Goal: Transaction & Acquisition: Book appointment/travel/reservation

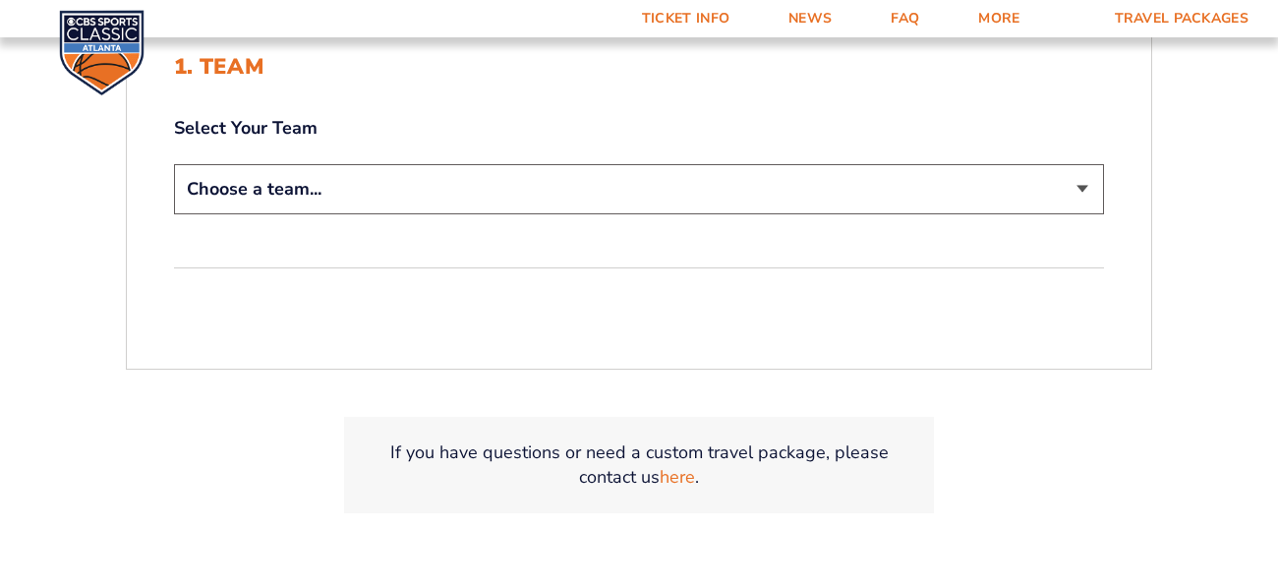
scroll to position [510, 0]
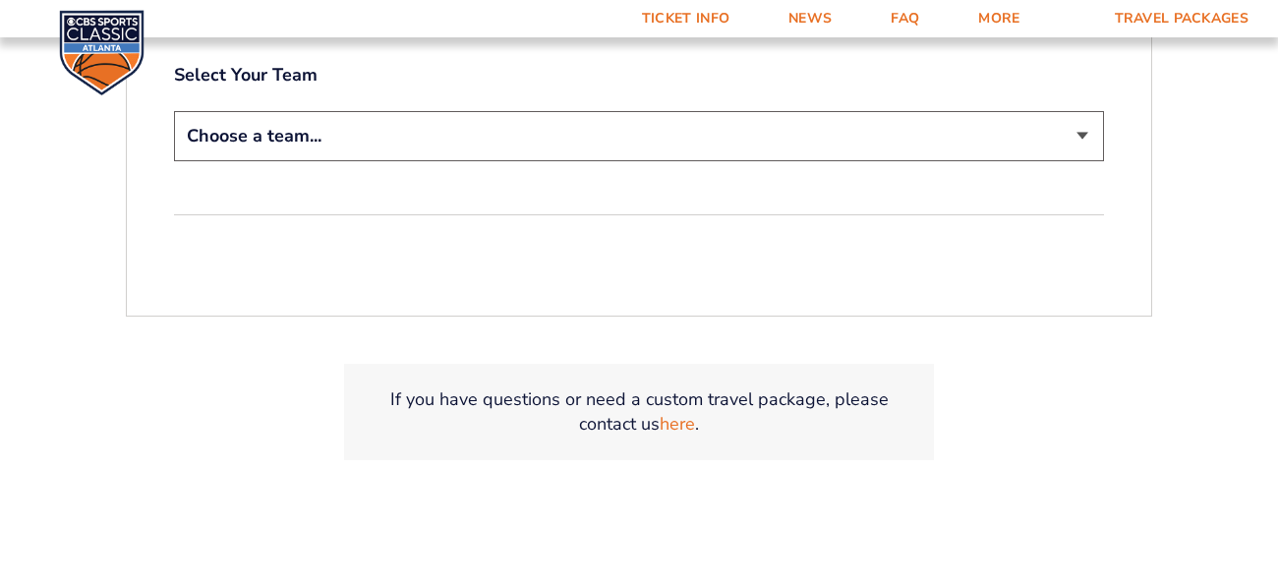
click at [255, 161] on select "Choose a team... [US_STATE] Wildcats [US_STATE] State Buckeyes [US_STATE] Tar H…" at bounding box center [639, 136] width 930 height 50
select select "12956"
click at [174, 161] on select "Choose a team... [US_STATE] Wildcats [US_STATE] State Buckeyes [US_STATE] Tar H…" at bounding box center [639, 136] width 930 height 50
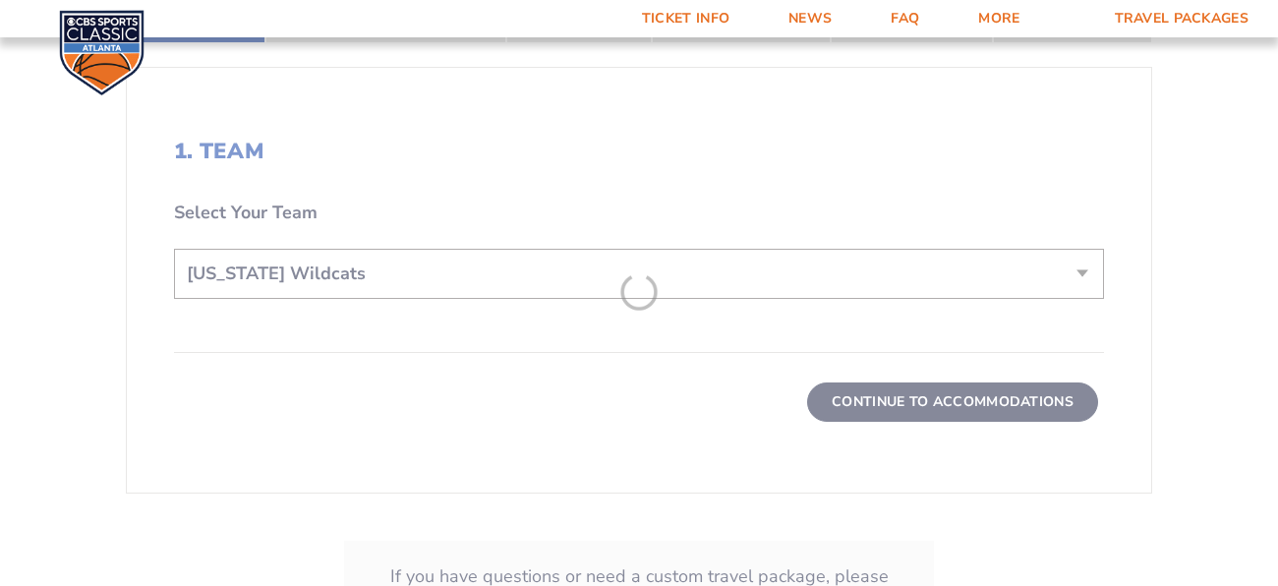
scroll to position [682, 0]
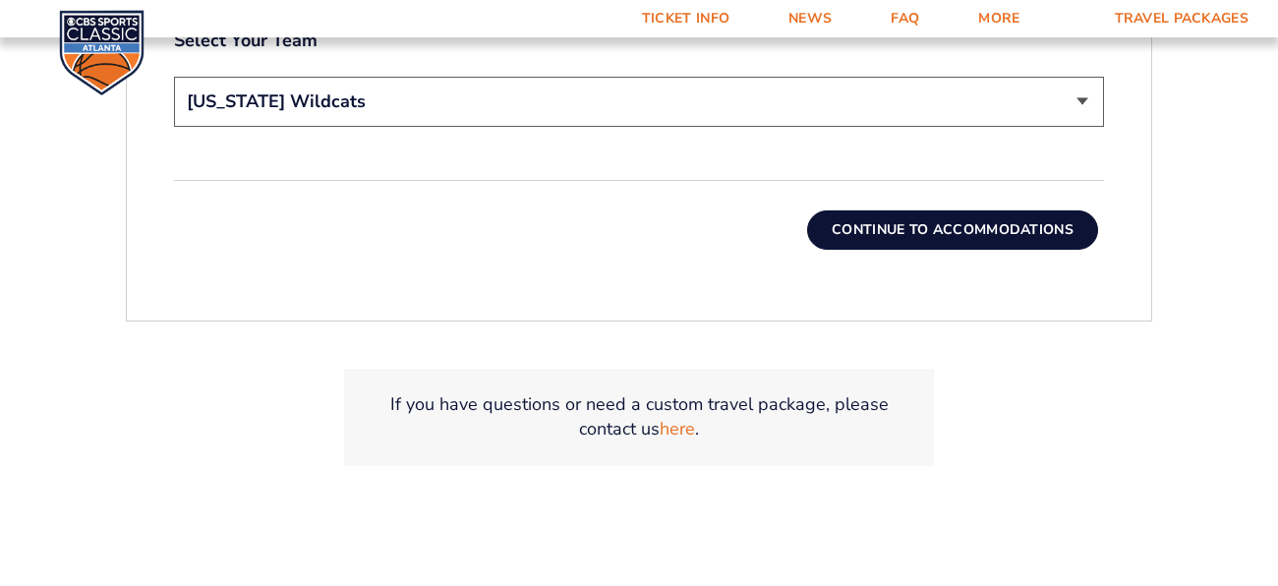
click at [1027, 250] on button "Continue To Accommodations" at bounding box center [952, 229] width 291 height 39
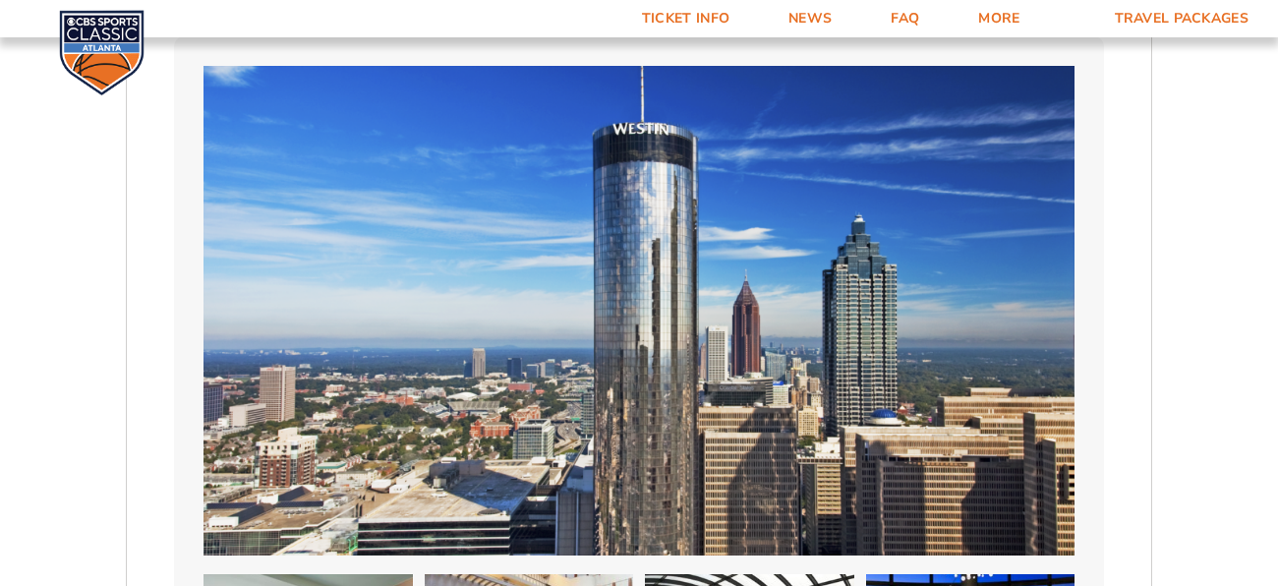
scroll to position [1334, 0]
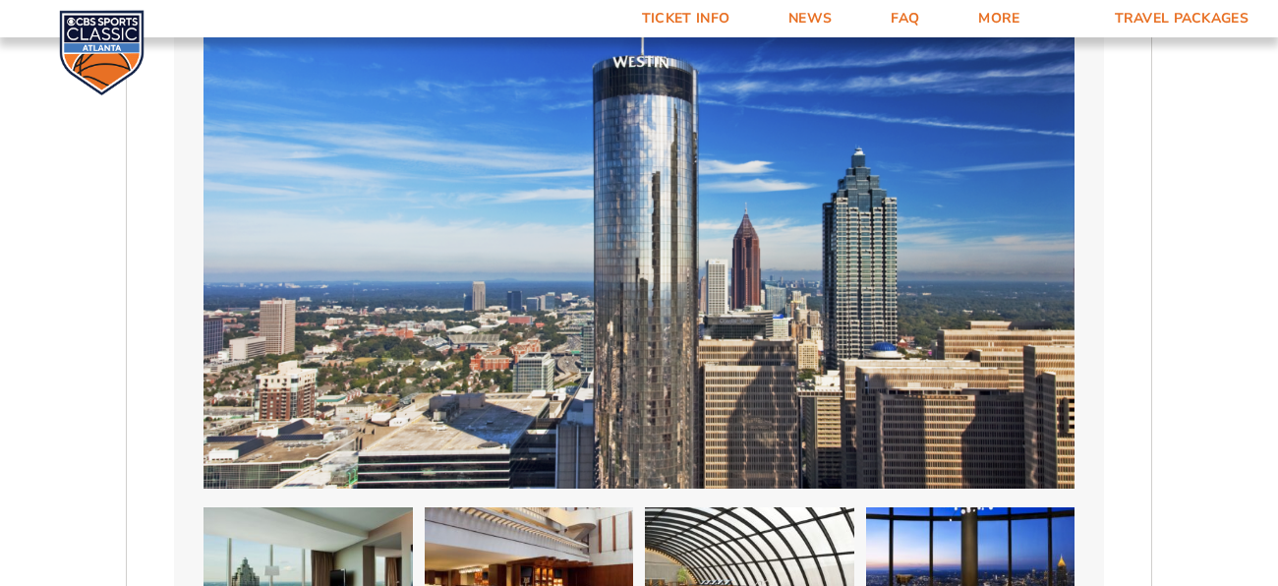
select select "2 Adults + 1 Child"
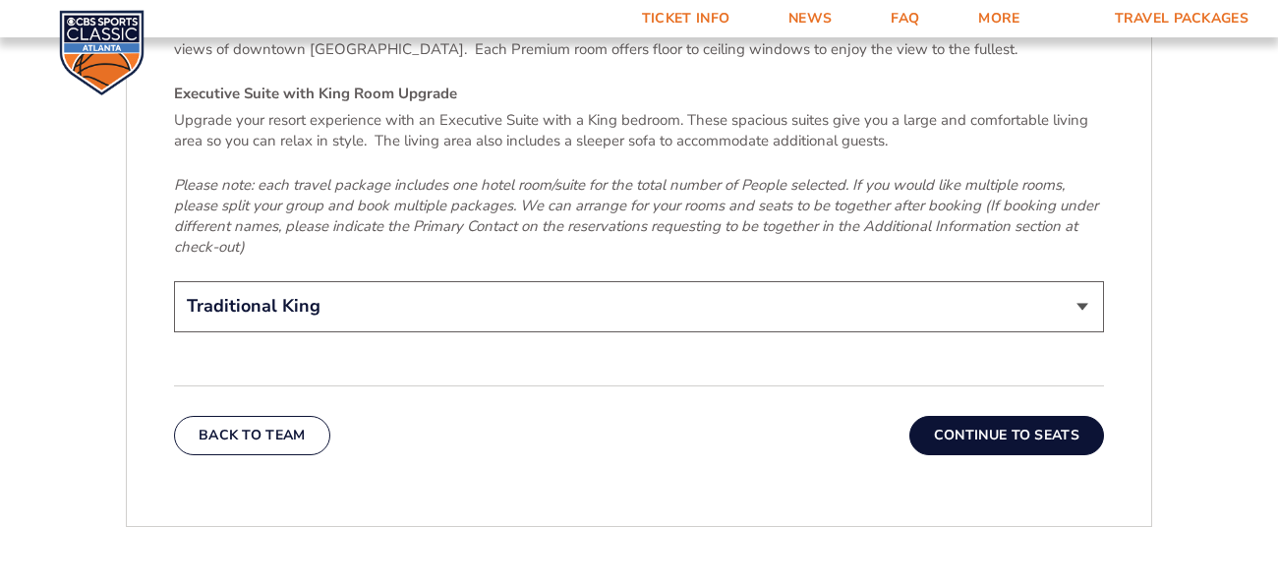
scroll to position [3101, 0]
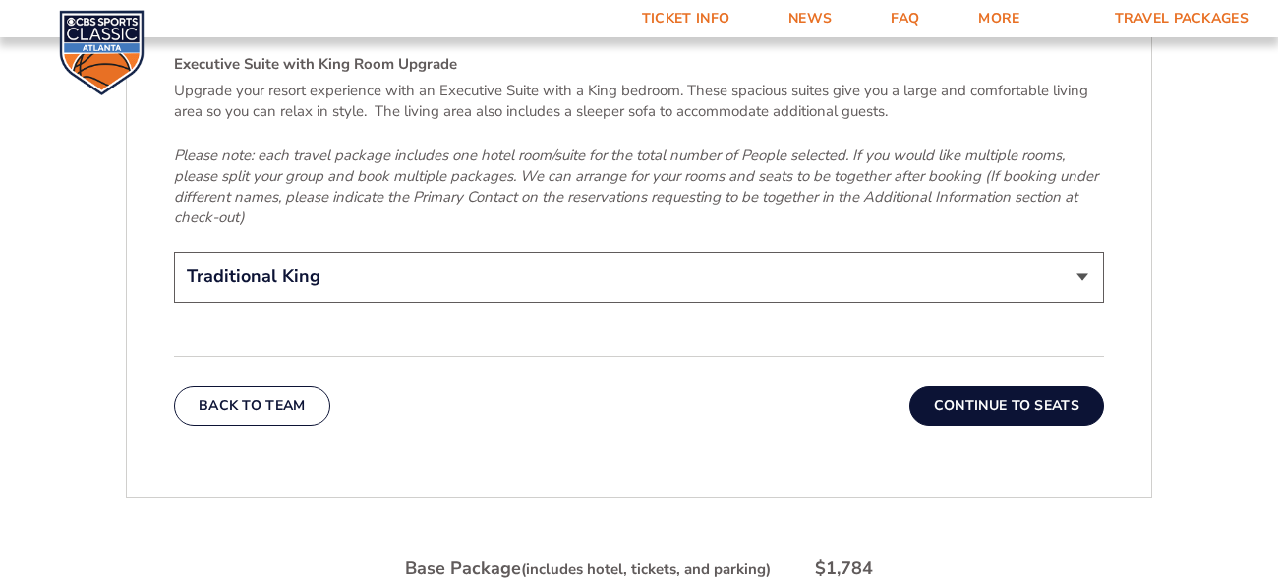
select select "3 Nights"
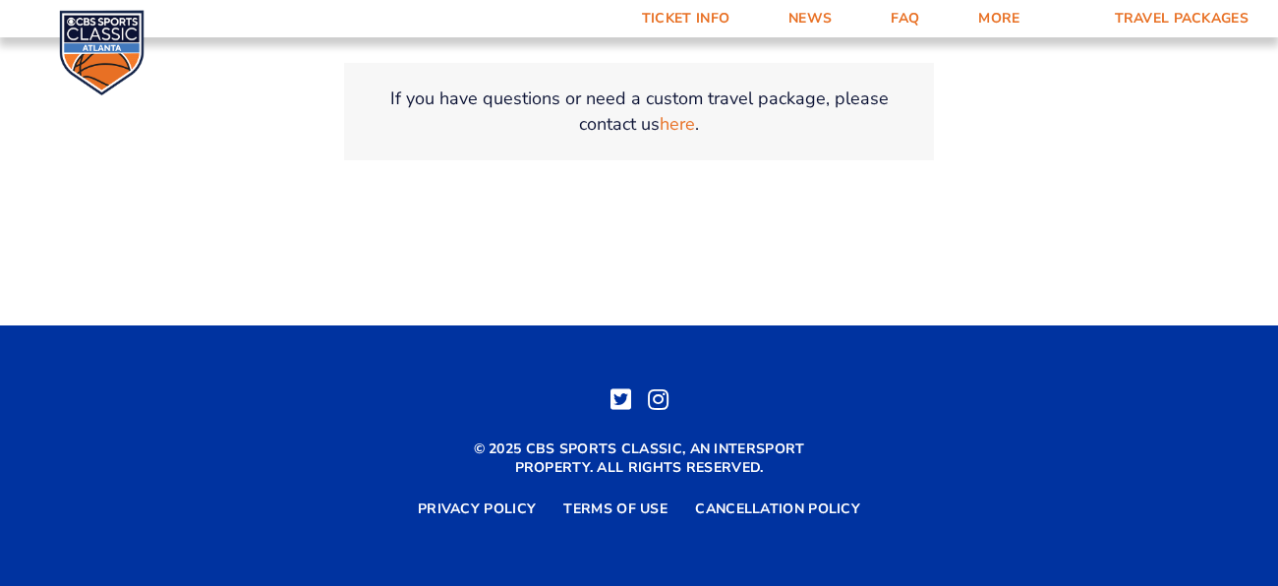
scroll to position [3848, 0]
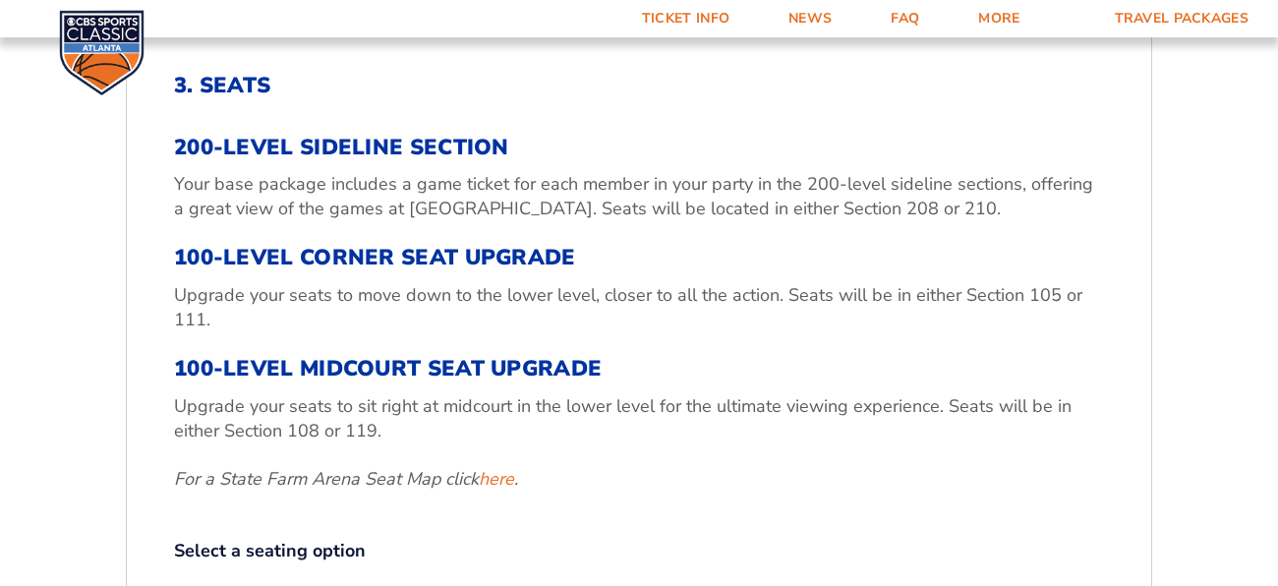
scroll to position [548, 0]
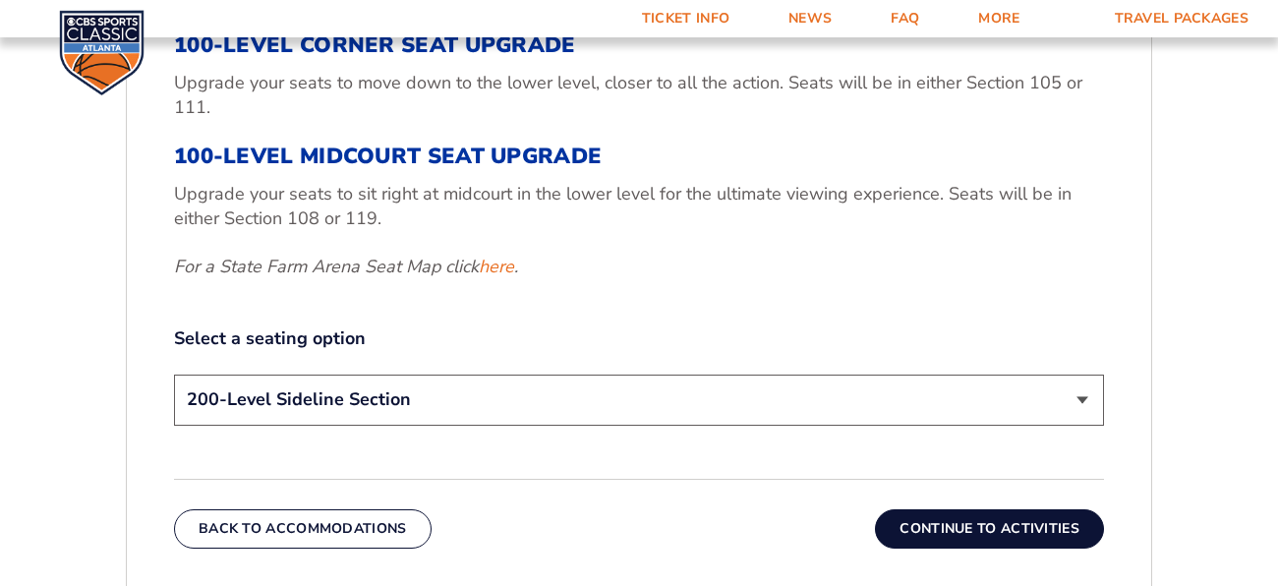
scroll to position [783, 0]
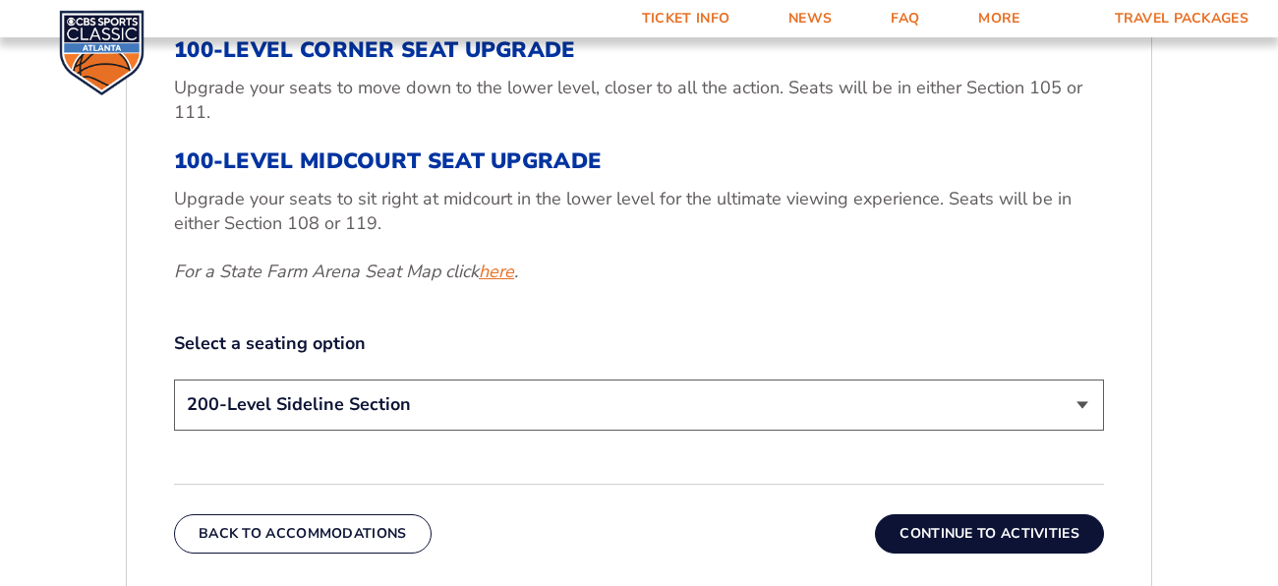
click at [514, 284] on link "here" at bounding box center [496, 272] width 35 height 25
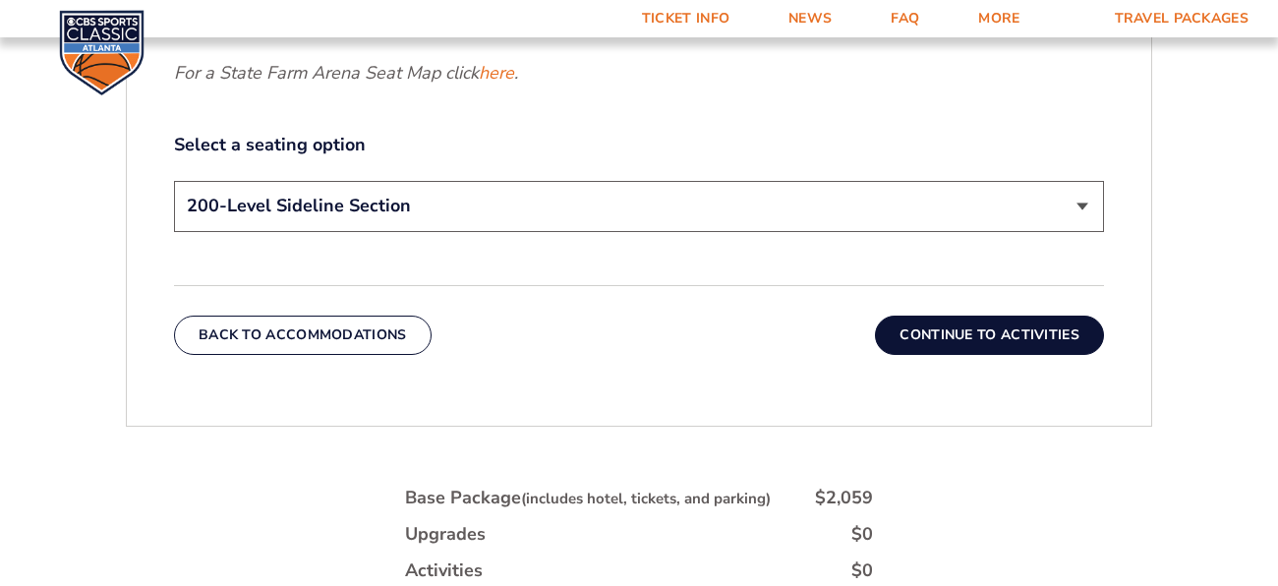
scroll to position [987, 0]
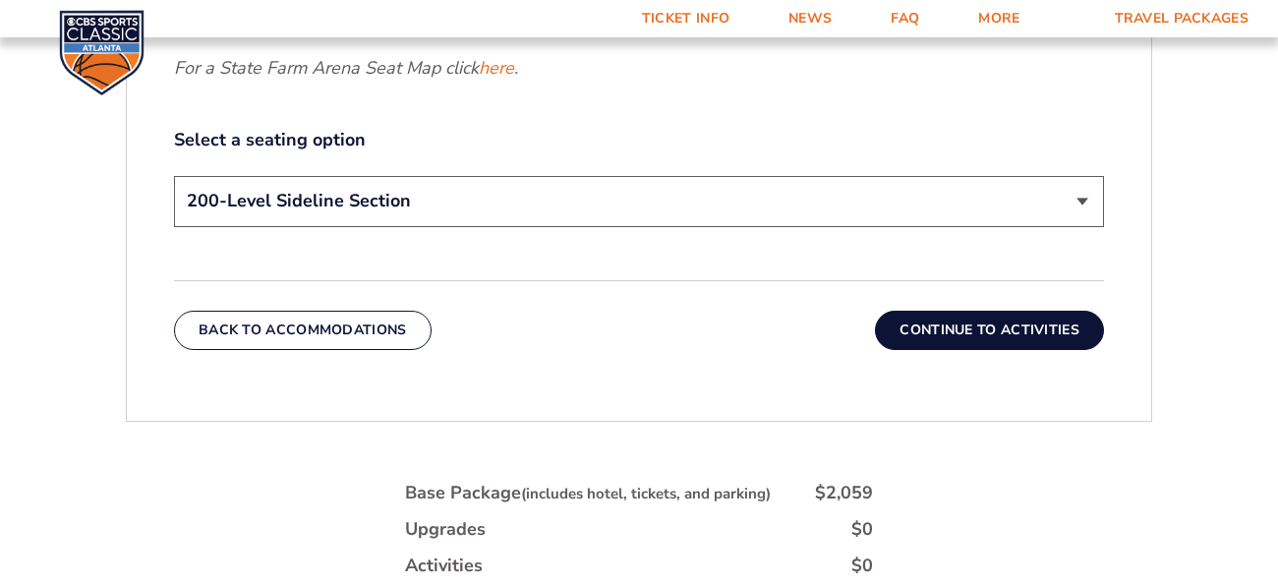
click at [1104, 226] on select "200-Level Sideline Section 100-Level Corner Seat Upgrade (+$120 per person) 100…" at bounding box center [639, 201] width 930 height 50
click at [174, 226] on select "200-Level Sideline Section 100-Level Corner Seat Upgrade (+$120 per person) 100…" at bounding box center [639, 201] width 930 height 50
select select "200-Level Sideline Section"
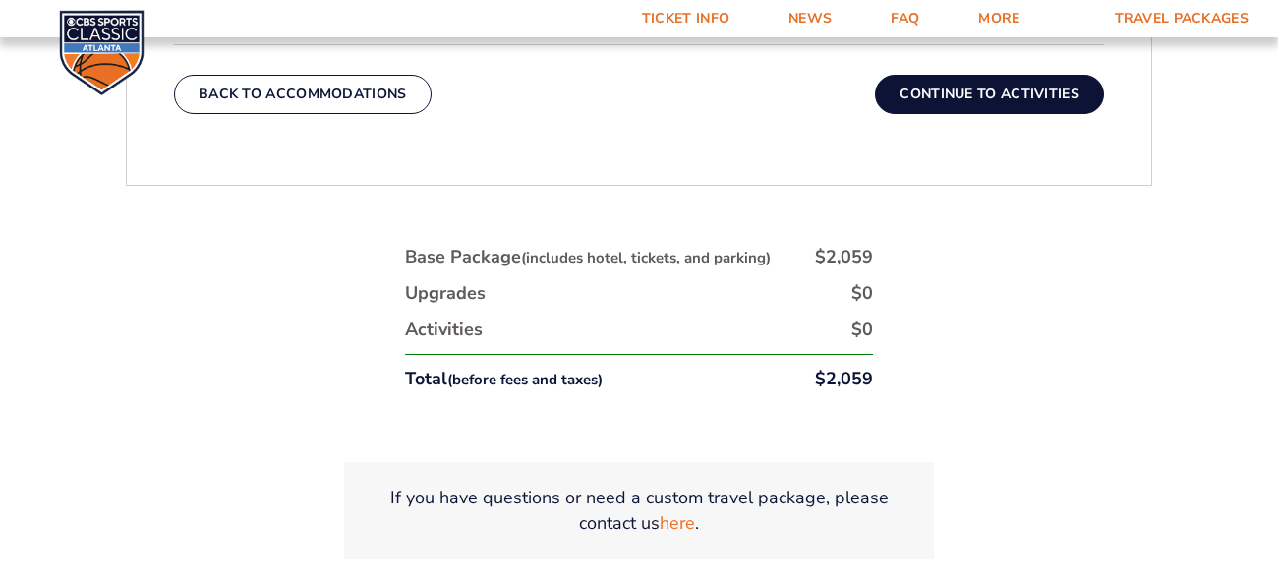
scroll to position [1262, 0]
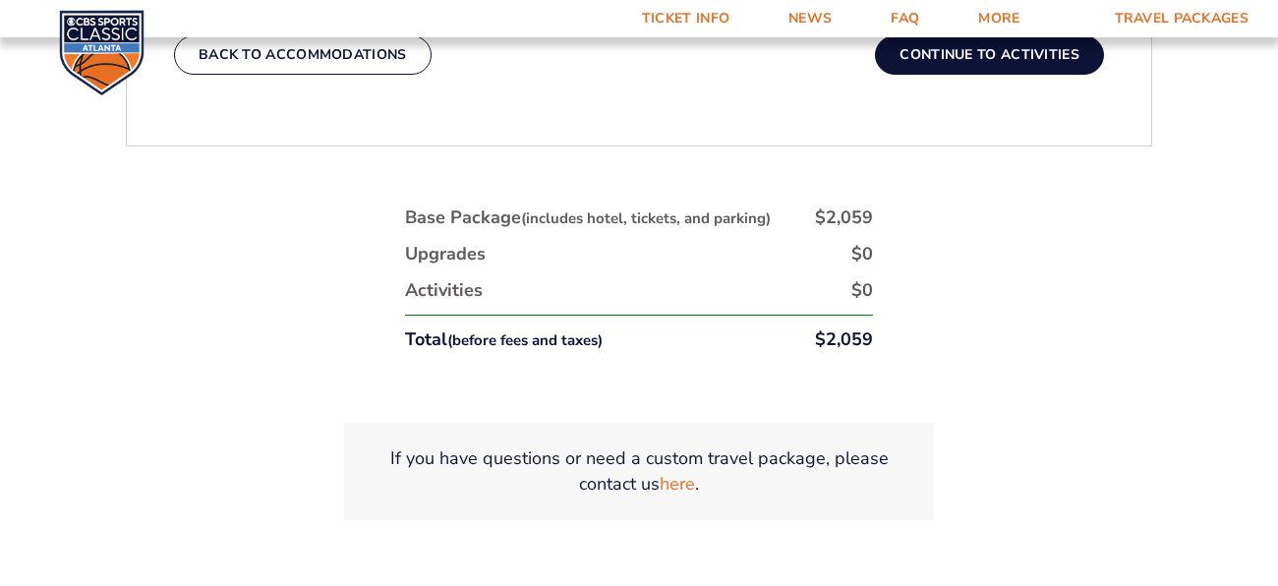
click at [1046, 75] on button "Continue To Activities" at bounding box center [989, 54] width 229 height 39
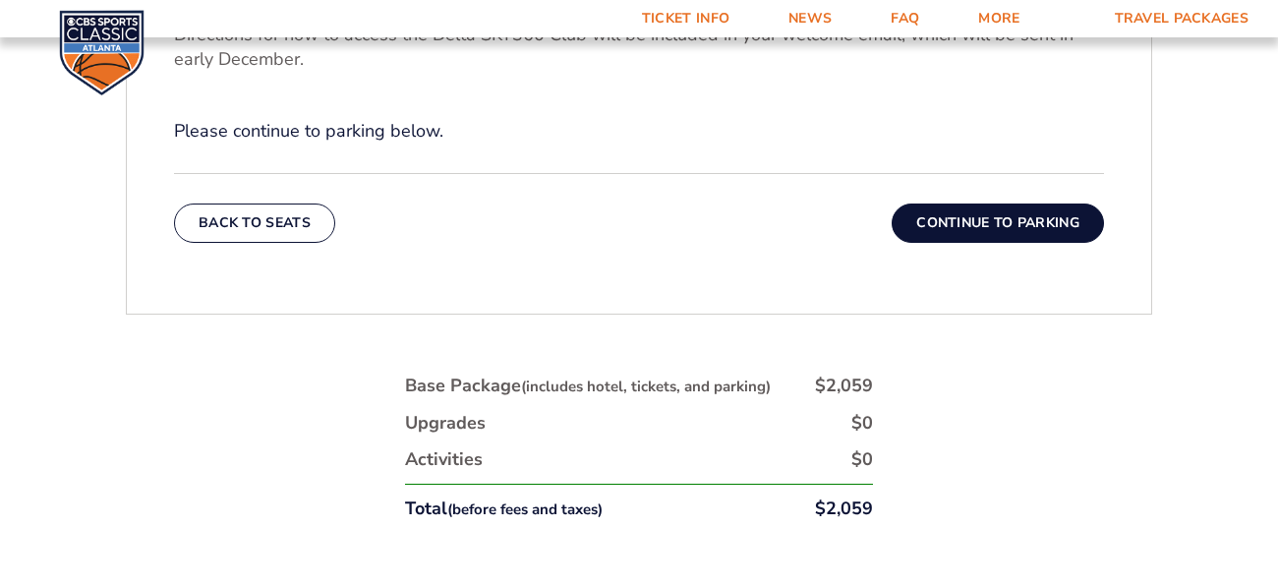
scroll to position [862, 0]
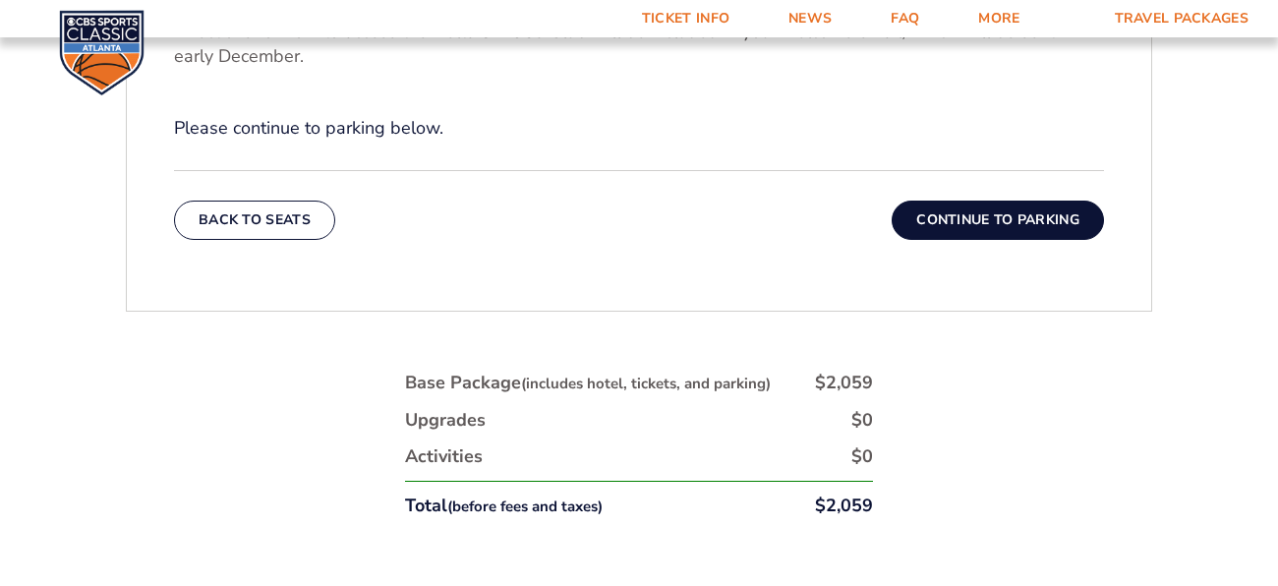
click at [1040, 240] on button "Continue To Parking" at bounding box center [998, 220] width 212 height 39
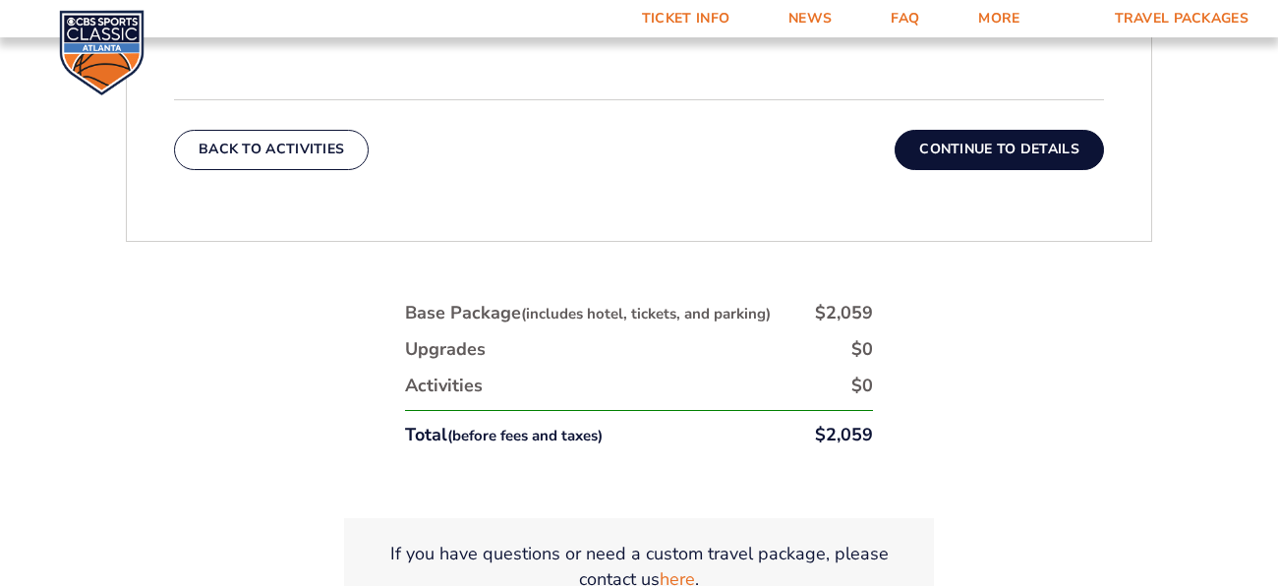
scroll to position [823, 0]
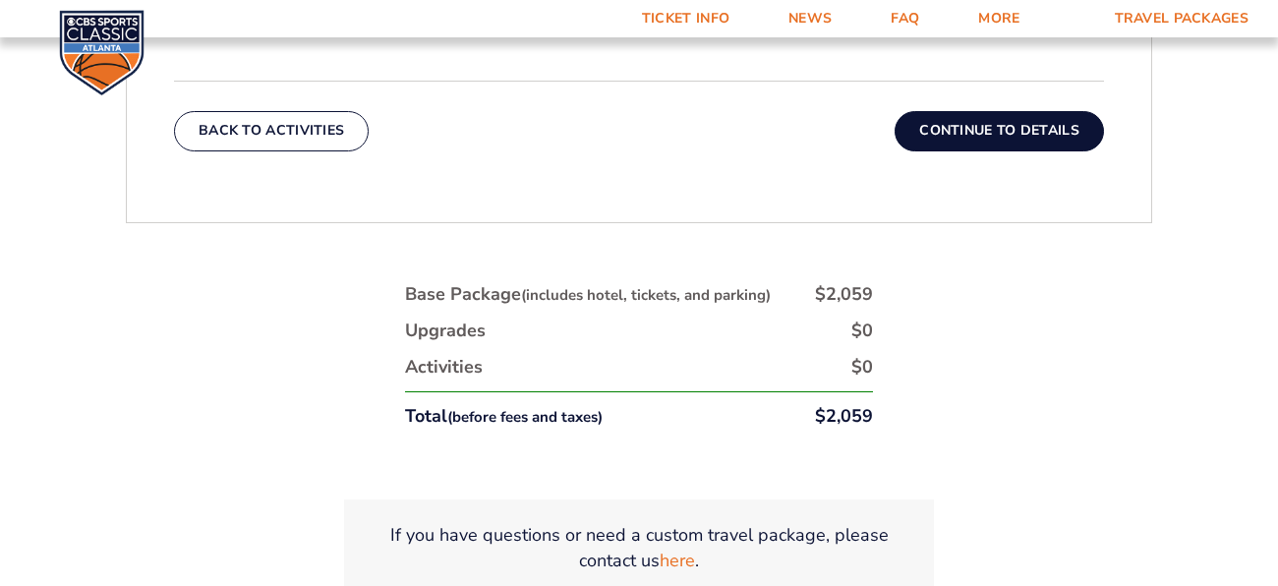
click at [1081, 150] on button "Continue To Details" at bounding box center [999, 130] width 209 height 39
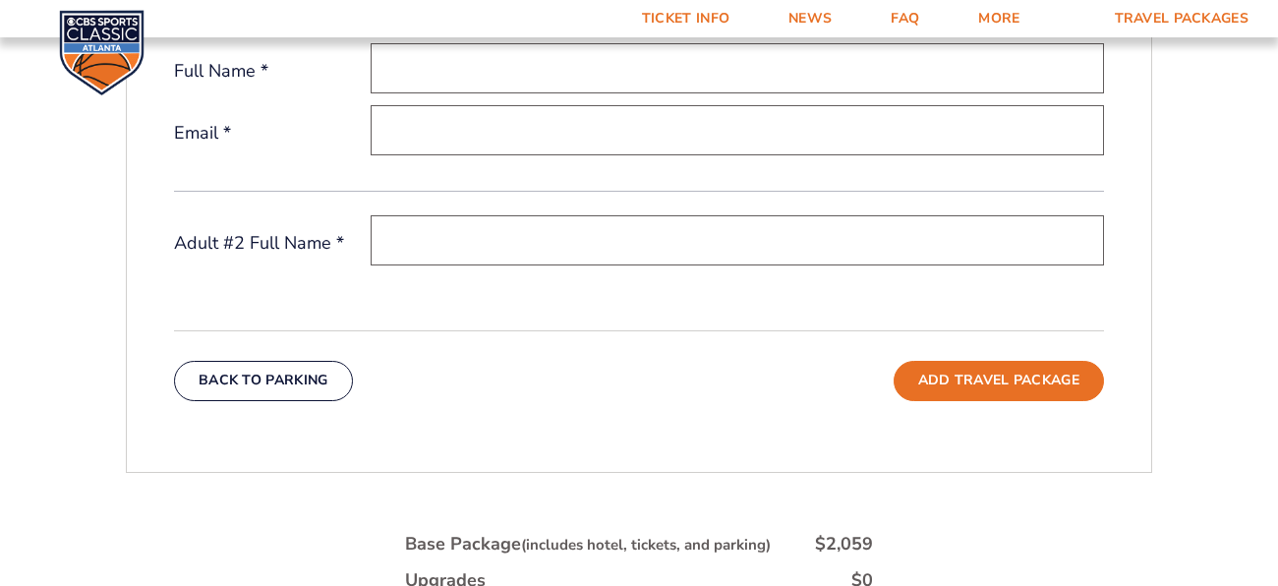
scroll to position [705, 0]
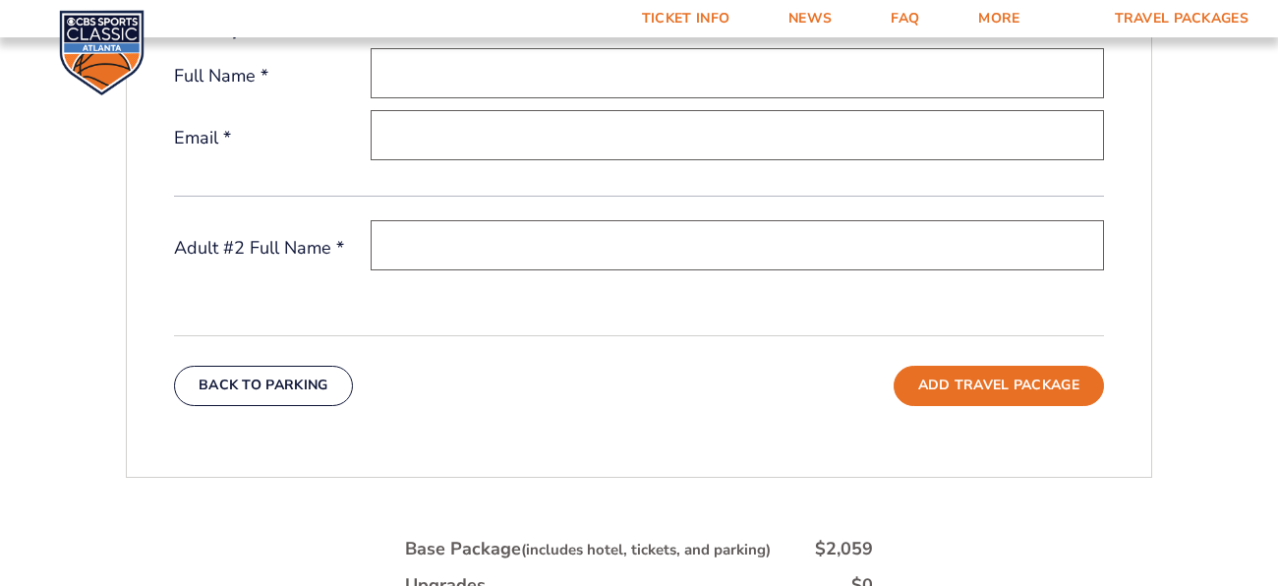
click at [498, 98] on input "text" at bounding box center [737, 73] width 733 height 50
type input "[PERSON_NAME]"
click at [477, 160] on input "email" at bounding box center [737, 135] width 733 height 50
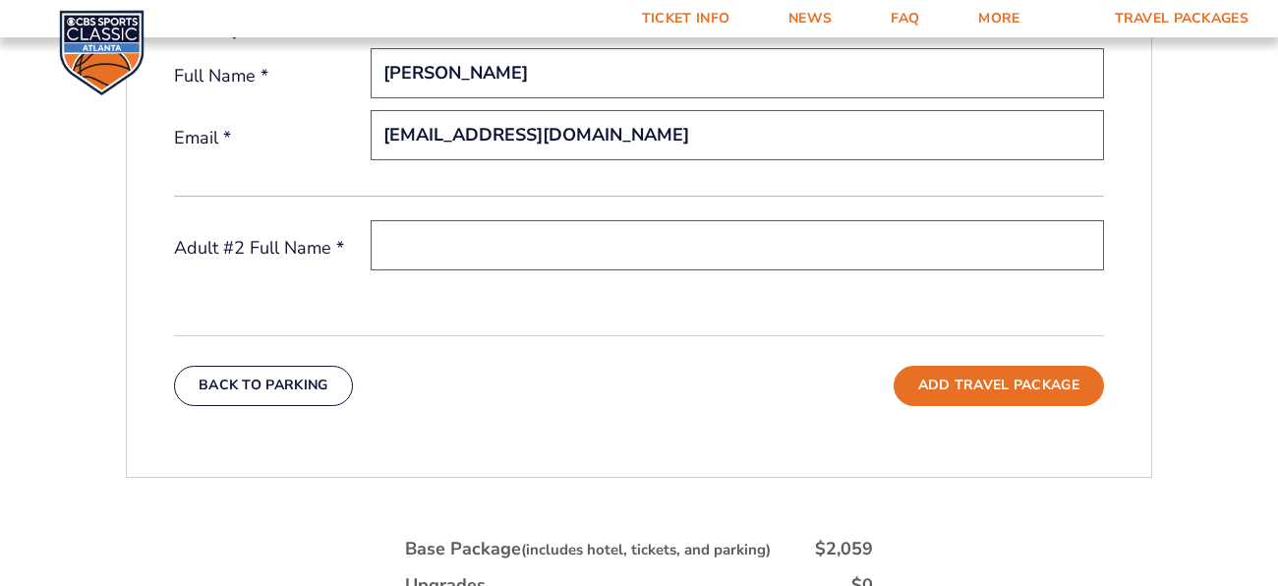
type input "[EMAIL_ADDRESS][DOMAIN_NAME]"
click at [420, 270] on input "text" at bounding box center [737, 245] width 733 height 50
click at [488, 270] on input "[PERSON_NAME]" at bounding box center [737, 245] width 733 height 50
type input "[PERSON_NAME]"
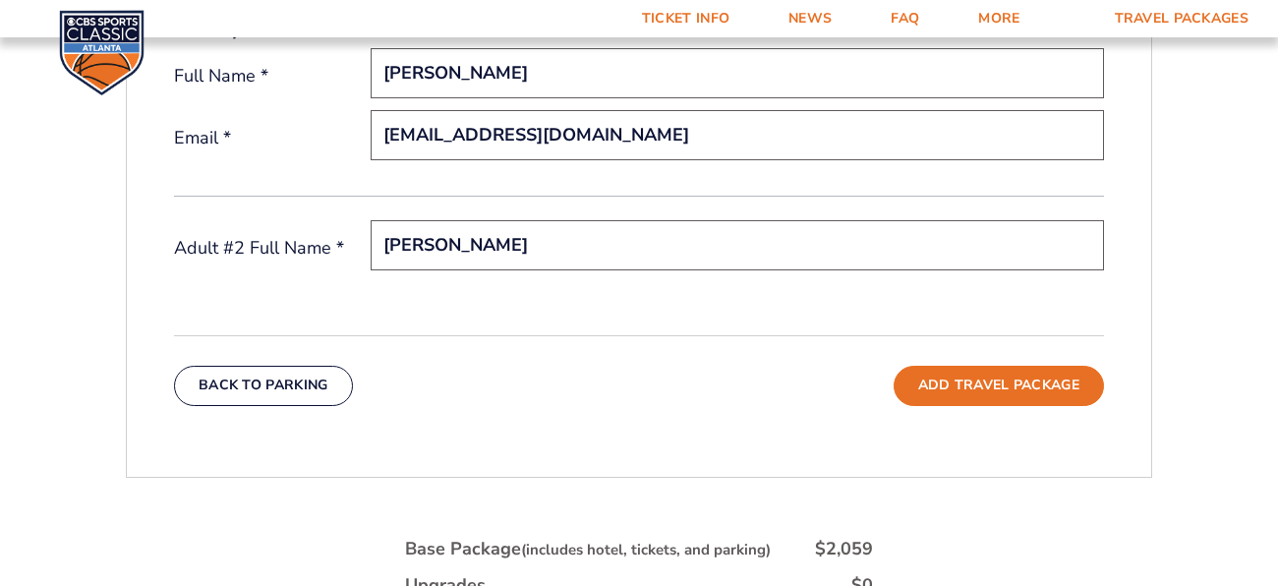
click at [1199, 420] on div "1. Team 2. Accommodations 3. Seats 4. Activities 5. Parking 6. Details 1. Team …" at bounding box center [639, 351] width 1121 height 1187
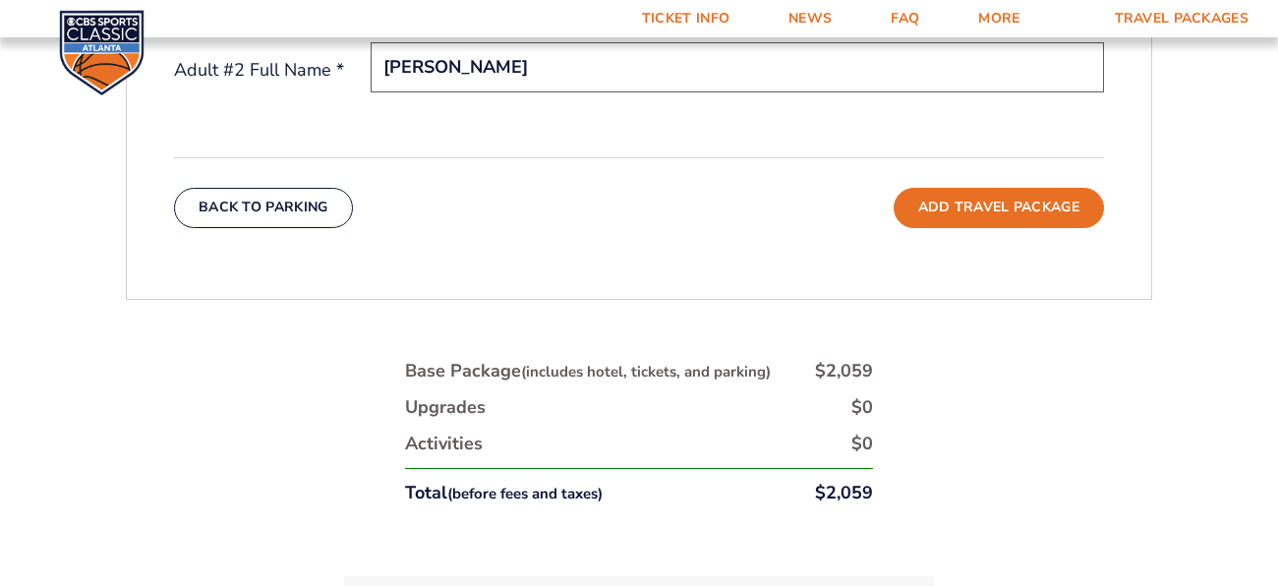
scroll to position [901, 0]
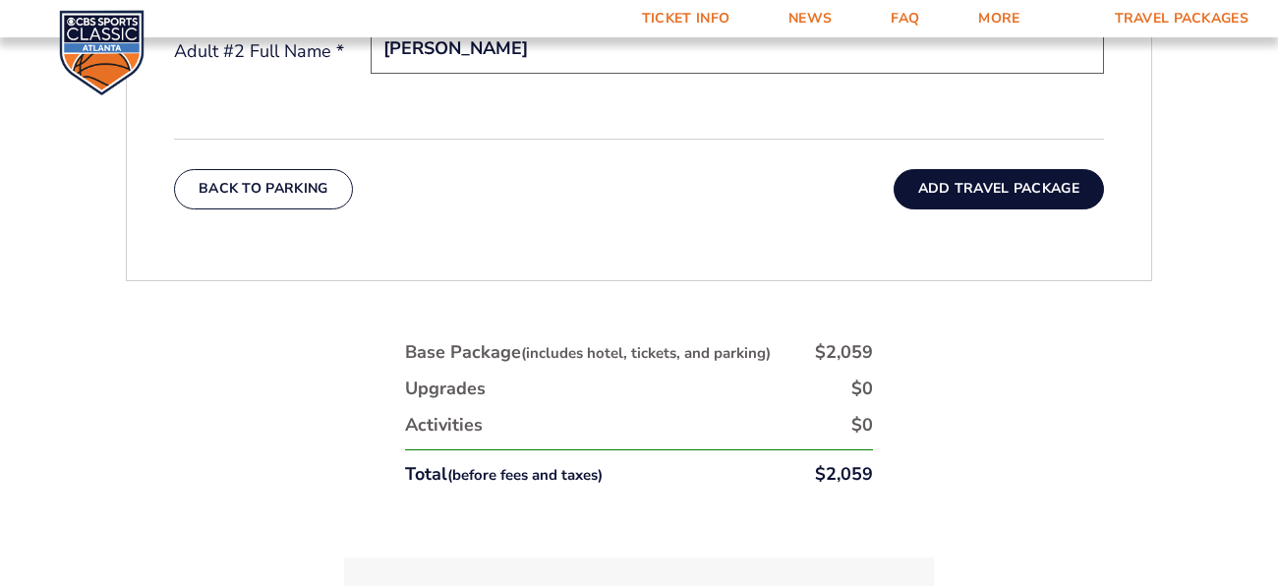
click at [1104, 208] on button "Add Travel Package" at bounding box center [999, 188] width 210 height 39
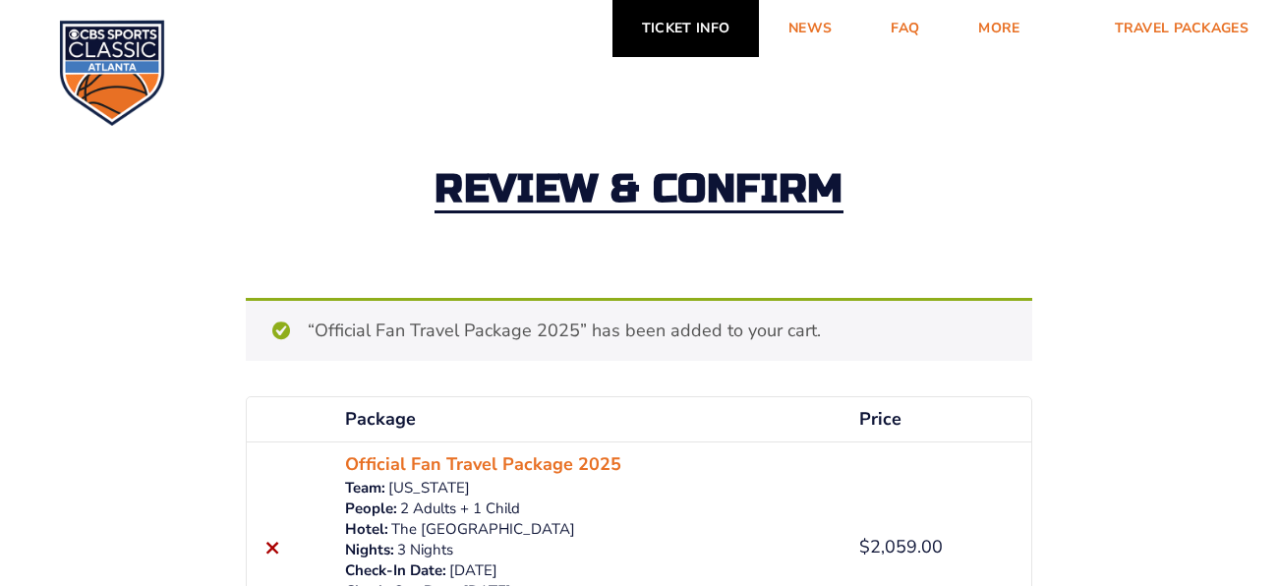
click at [612, 39] on link "Ticket Info" at bounding box center [685, 28] width 146 height 57
